Goal: Transaction & Acquisition: Subscribe to service/newsletter

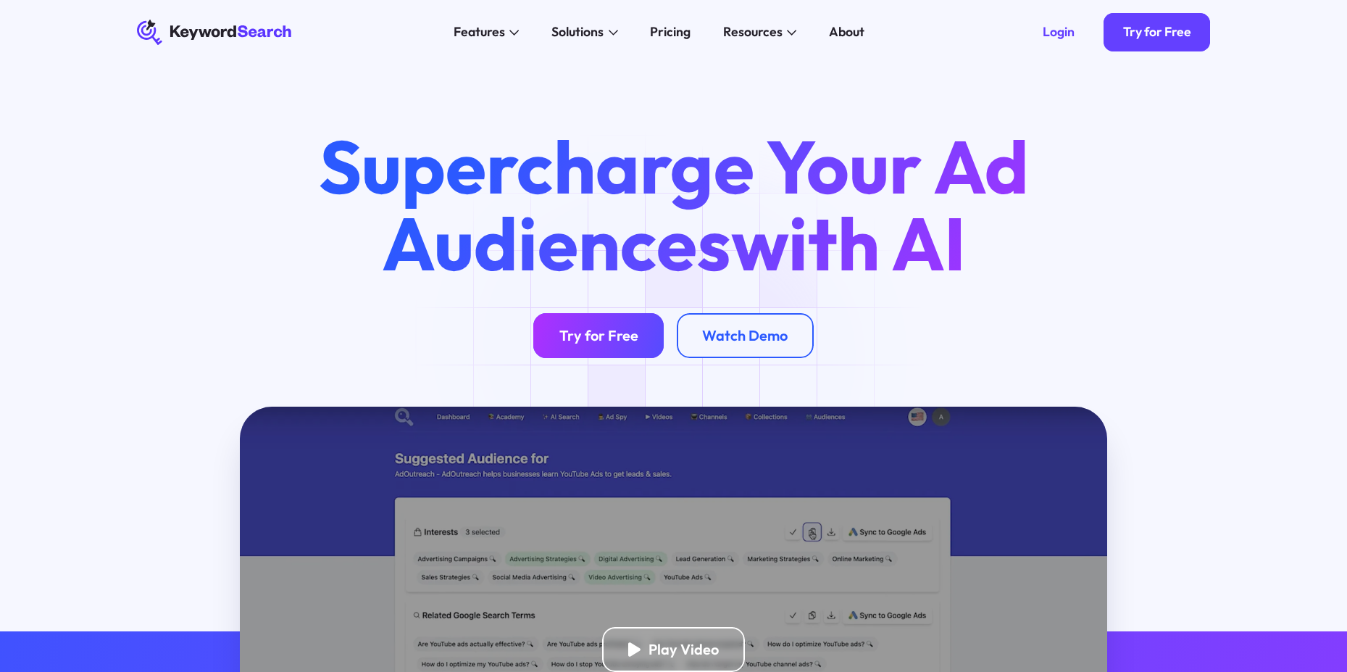
click at [628, 341] on div "Try for Free" at bounding box center [598, 336] width 79 height 18
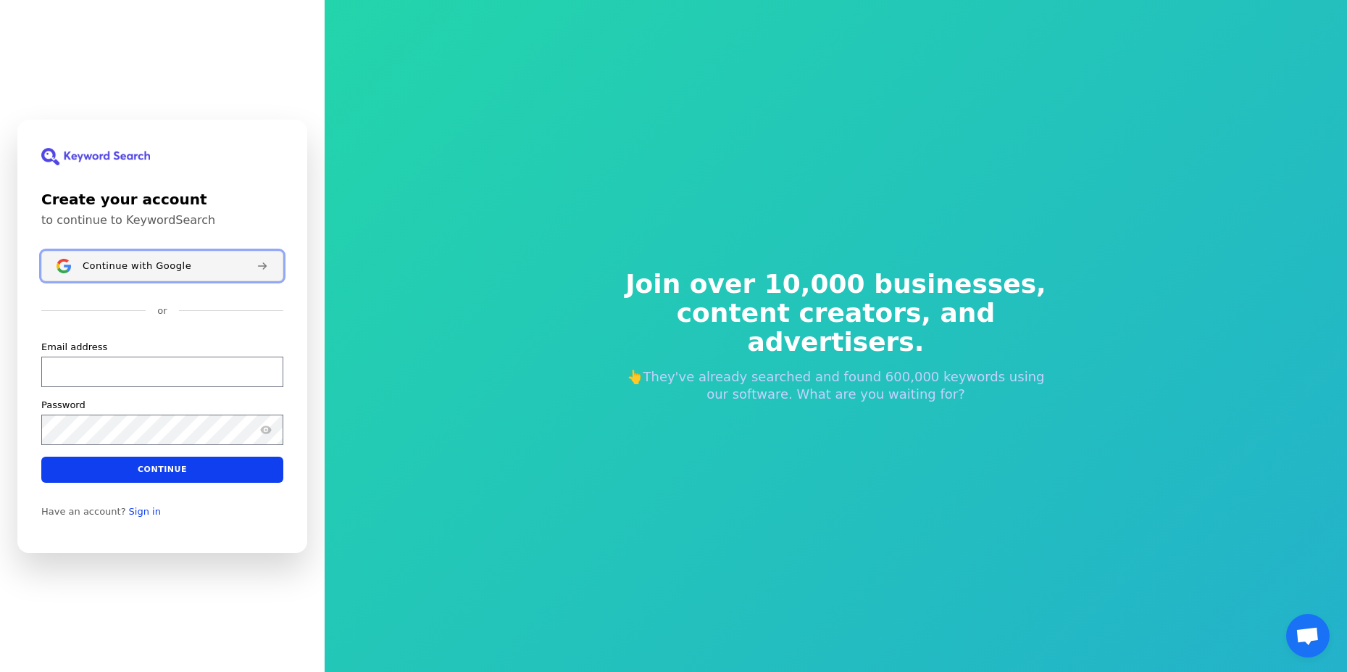
click at [143, 264] on span "Continue with Google" at bounding box center [137, 265] width 109 height 12
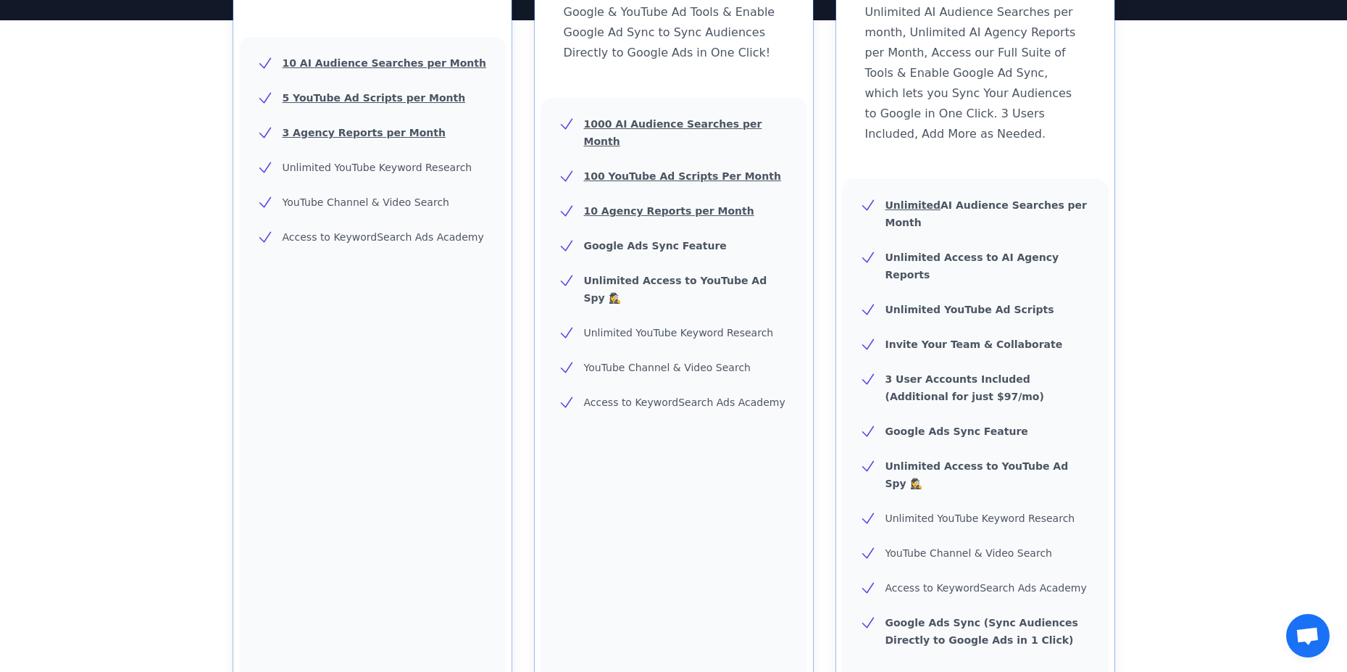
scroll to position [580, 0]
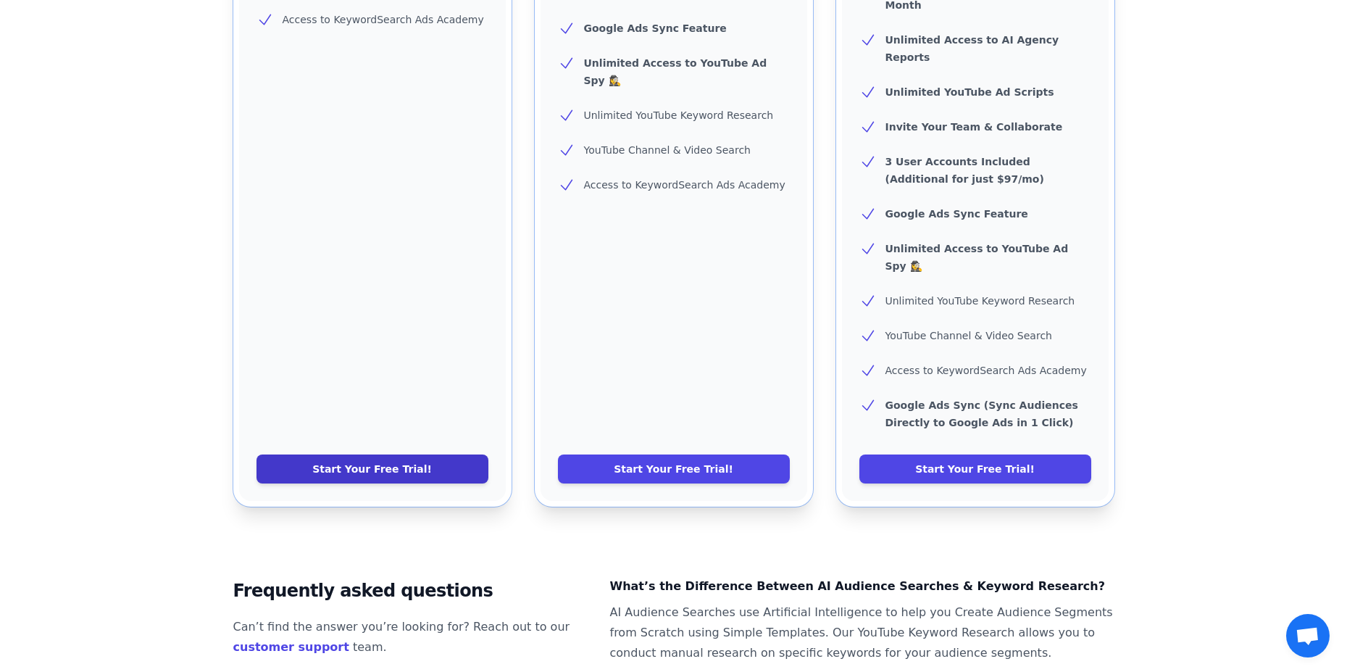
click at [392, 454] on link "Start Your Free Trial!" at bounding box center [372, 468] width 232 height 29
